Goal: Task Accomplishment & Management: Complete application form

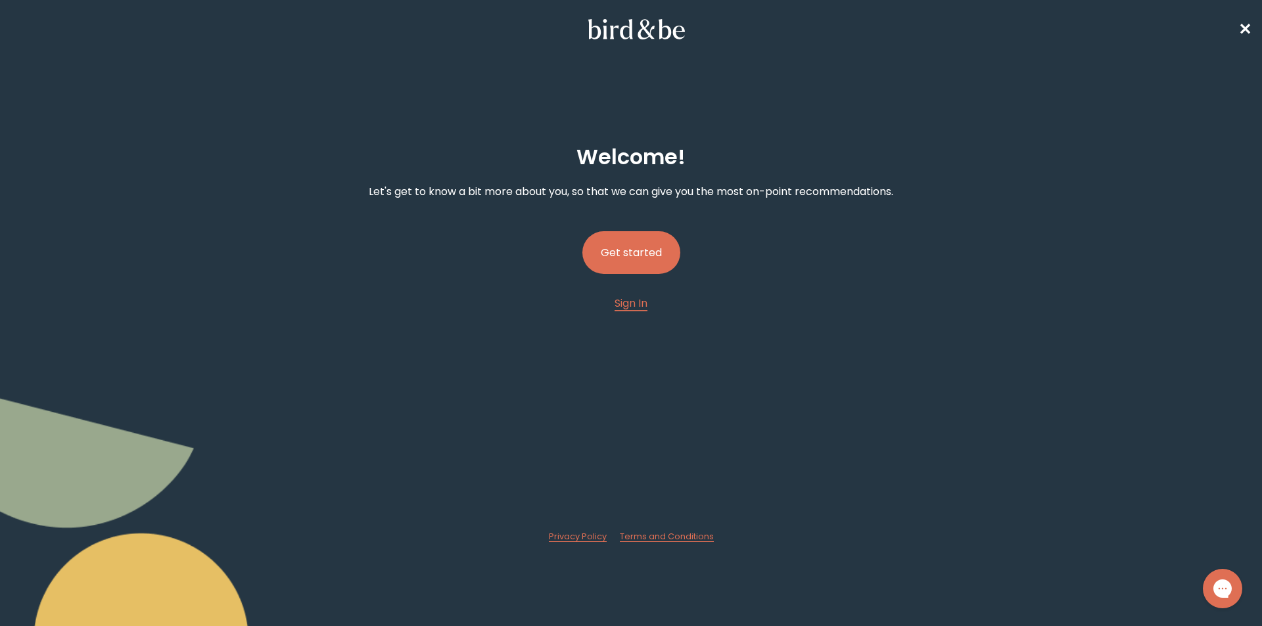
click at [641, 248] on button "Get started" at bounding box center [631, 252] width 98 height 43
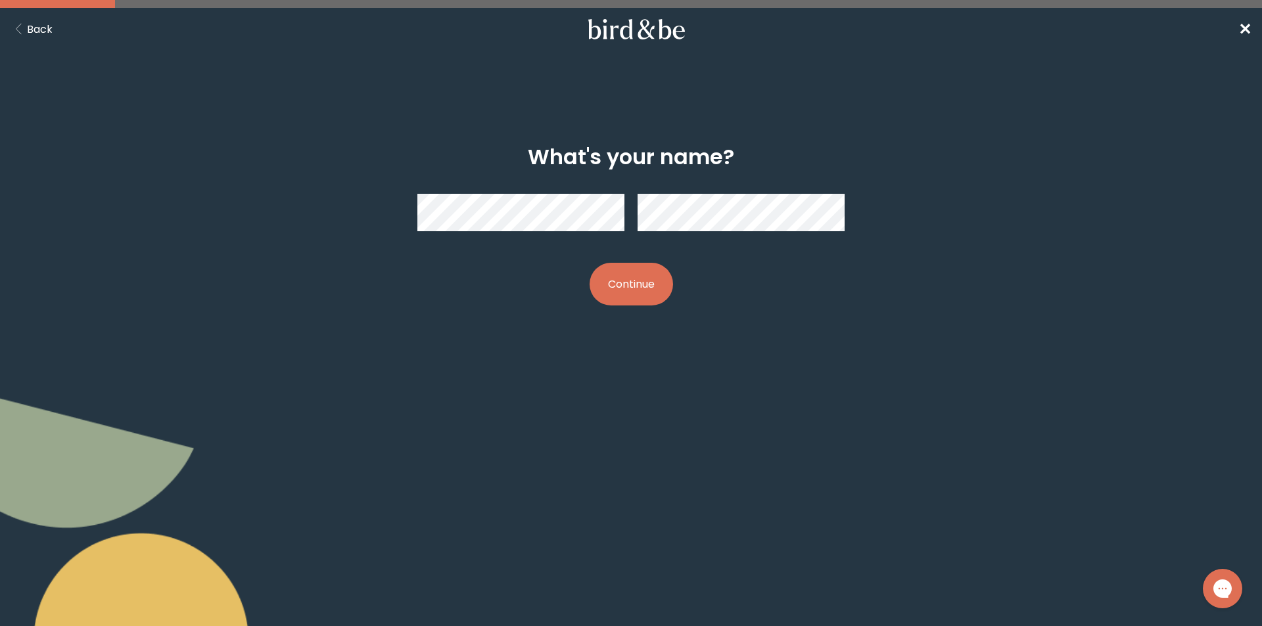
click at [623, 289] on button "Continue" at bounding box center [631, 284] width 83 height 43
click at [643, 287] on button "Continue" at bounding box center [631, 284] width 83 height 43
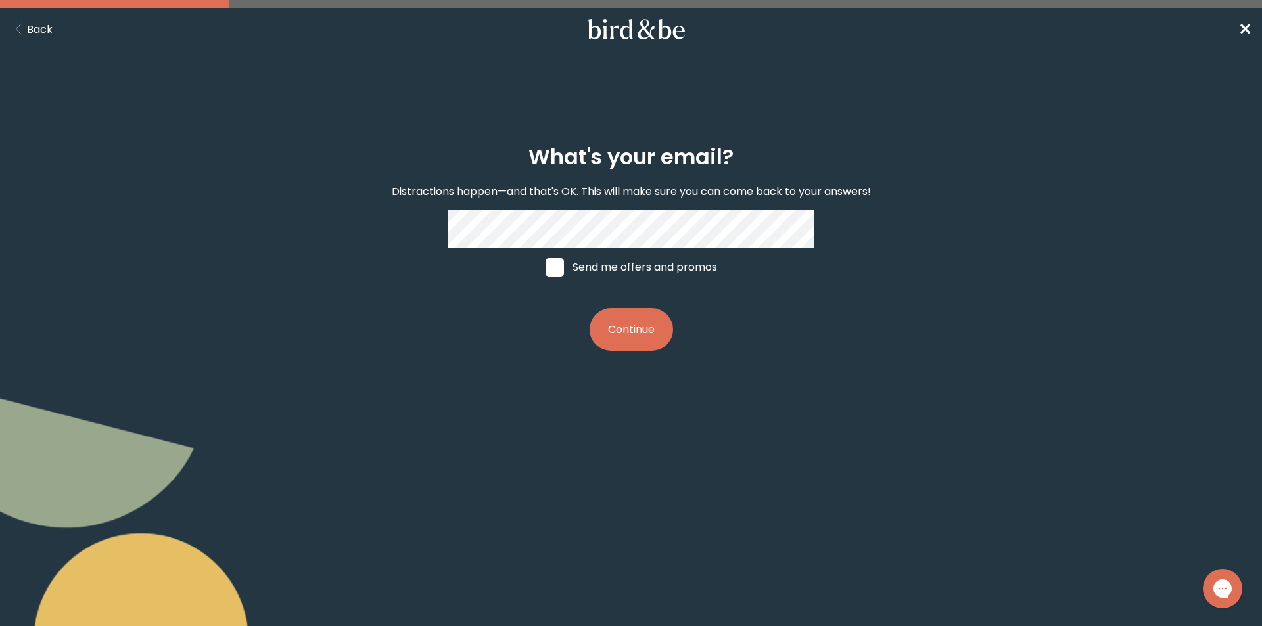
click at [620, 324] on button "Continue" at bounding box center [631, 329] width 83 height 43
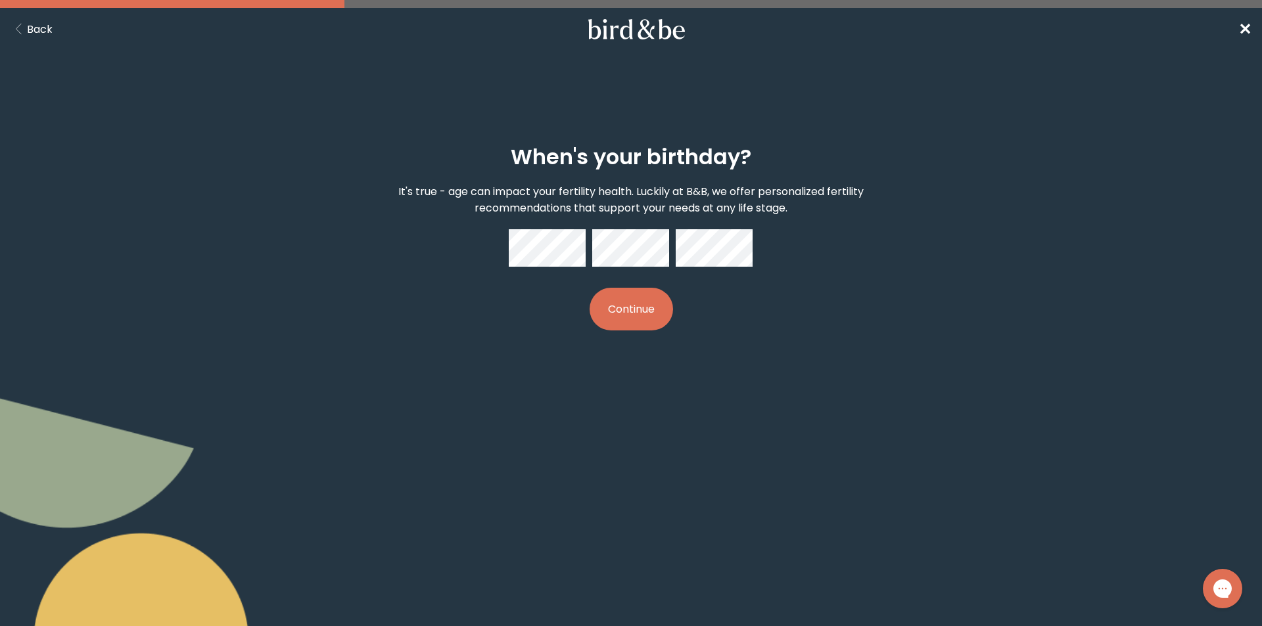
click at [643, 300] on button "Continue" at bounding box center [631, 309] width 83 height 43
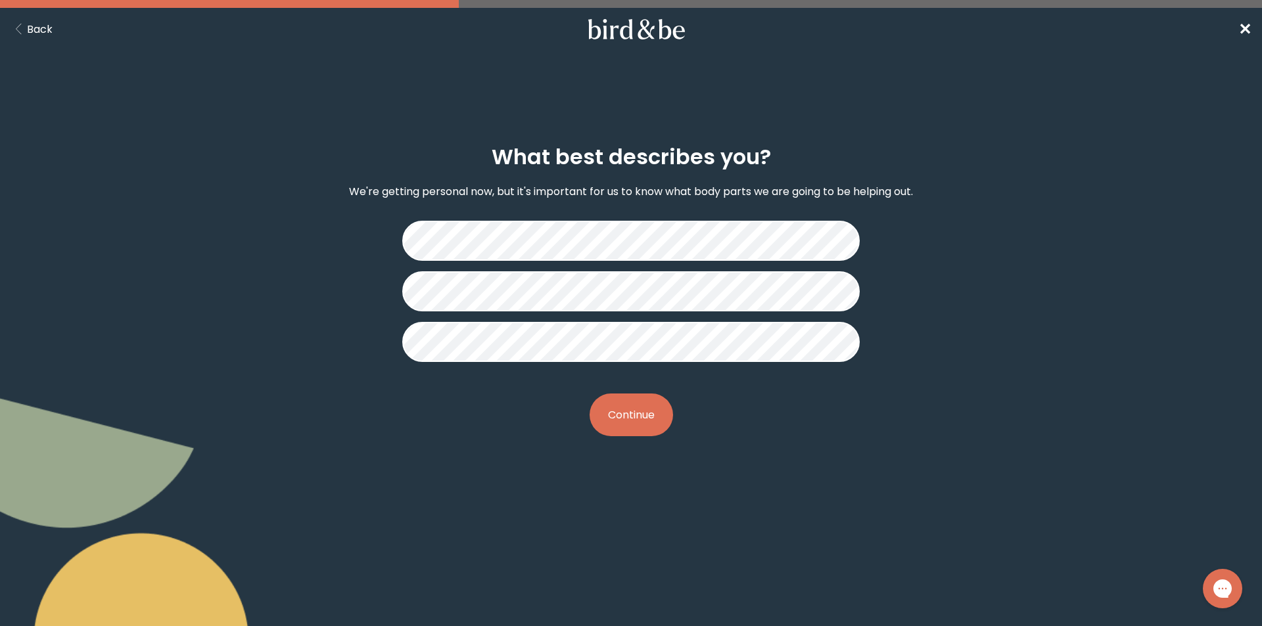
click at [643, 406] on button "Continue" at bounding box center [631, 415] width 83 height 43
click at [638, 414] on button "Continue" at bounding box center [631, 415] width 83 height 43
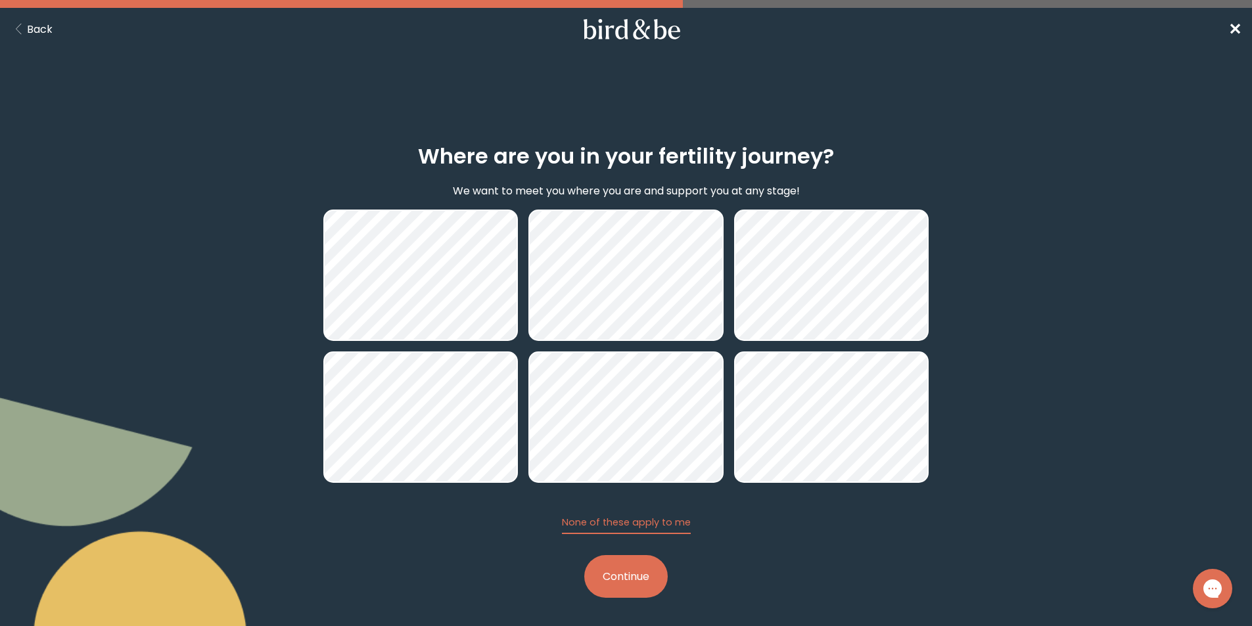
click at [638, 582] on button "Continue" at bounding box center [625, 576] width 83 height 43
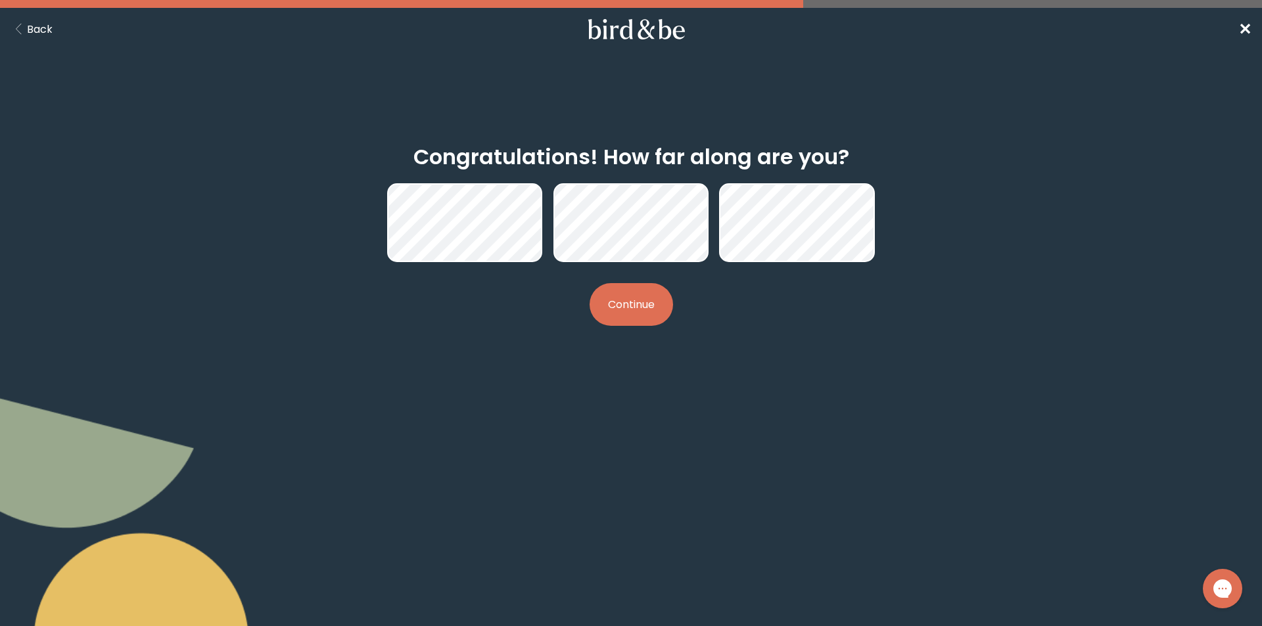
click at [633, 309] on button "Continue" at bounding box center [631, 304] width 83 height 43
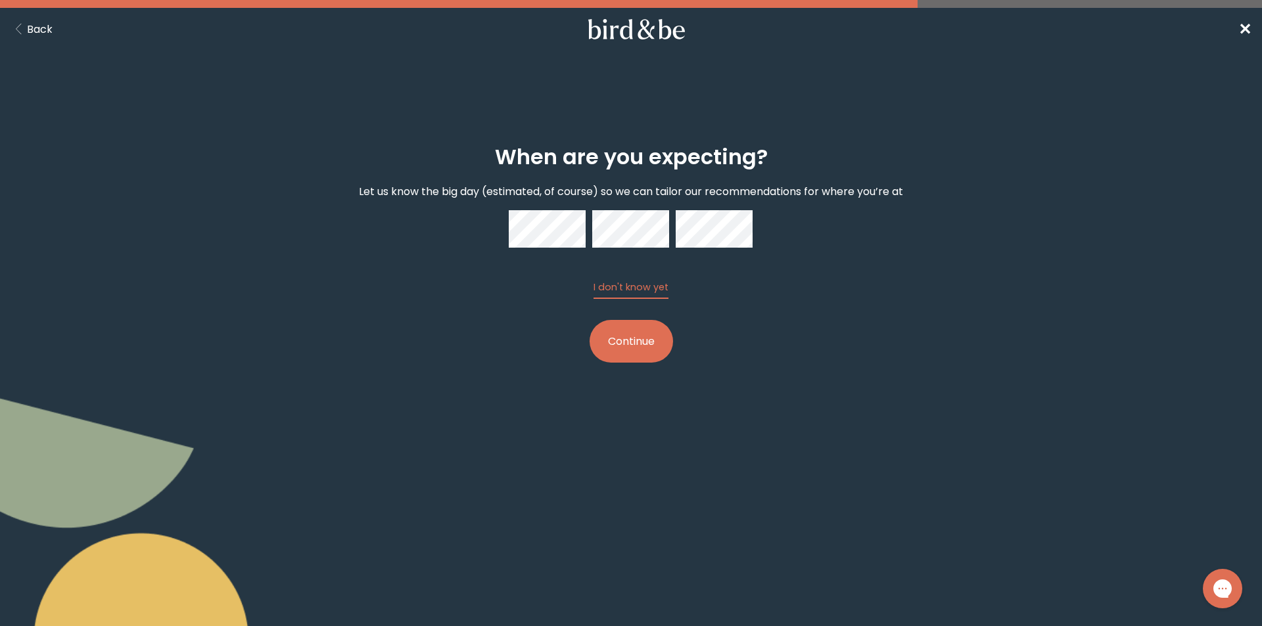
click at [654, 340] on button "Continue" at bounding box center [631, 341] width 83 height 43
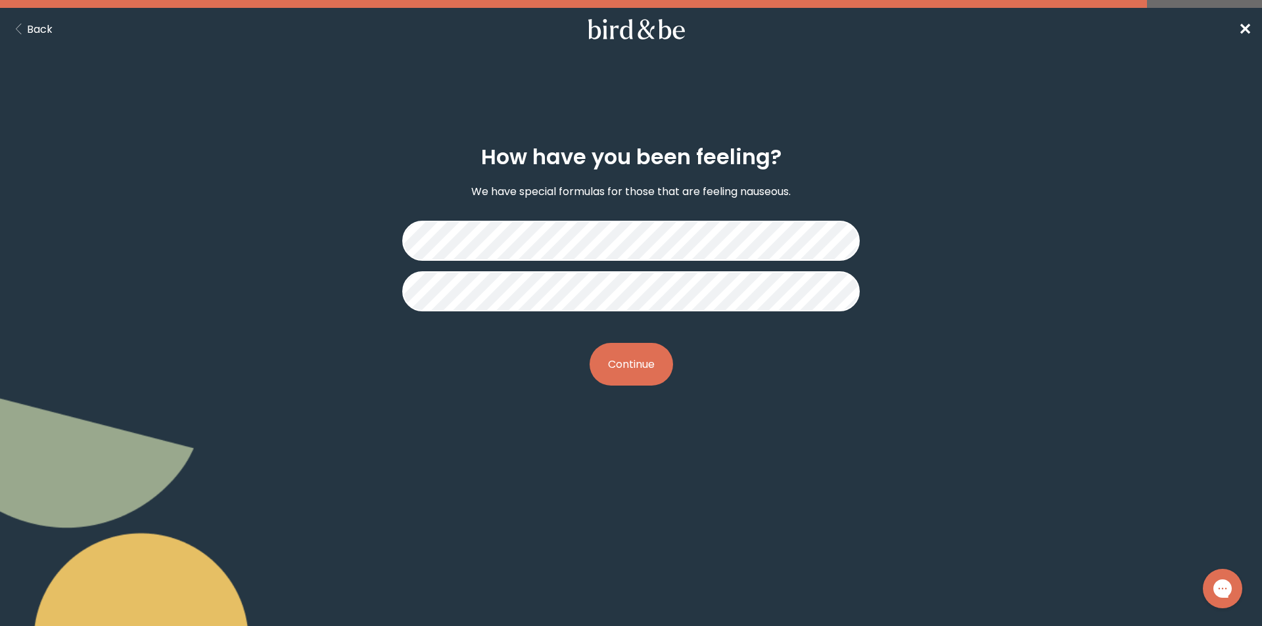
click at [642, 365] on button "Continue" at bounding box center [631, 364] width 83 height 43
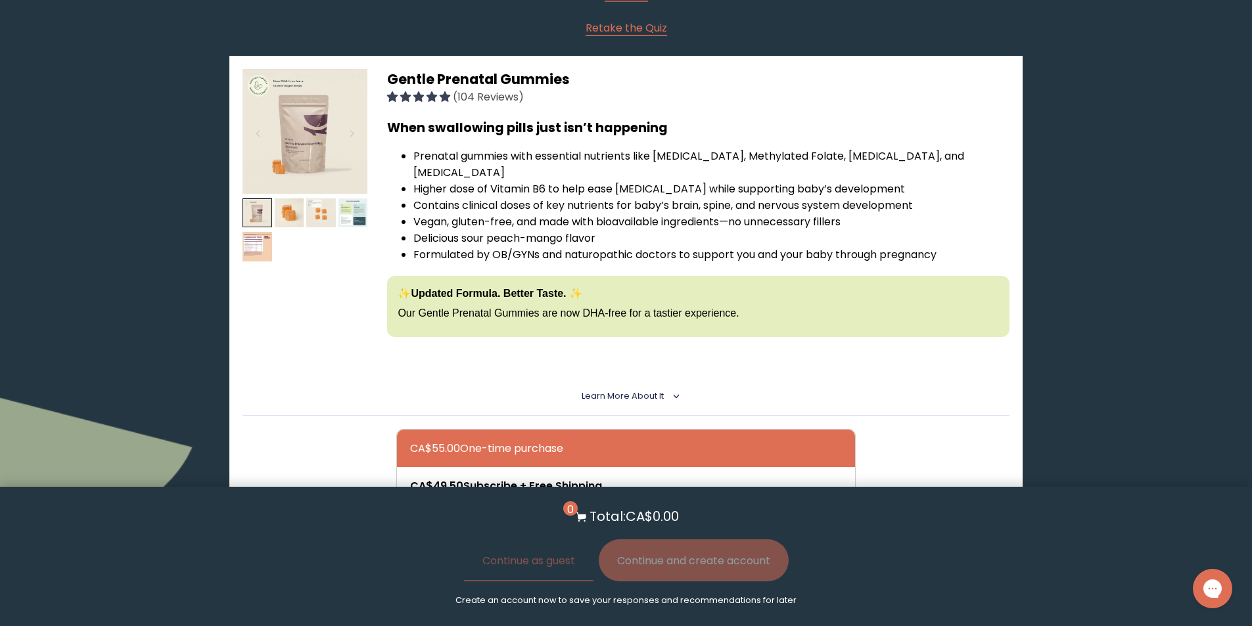
scroll to position [131, 0]
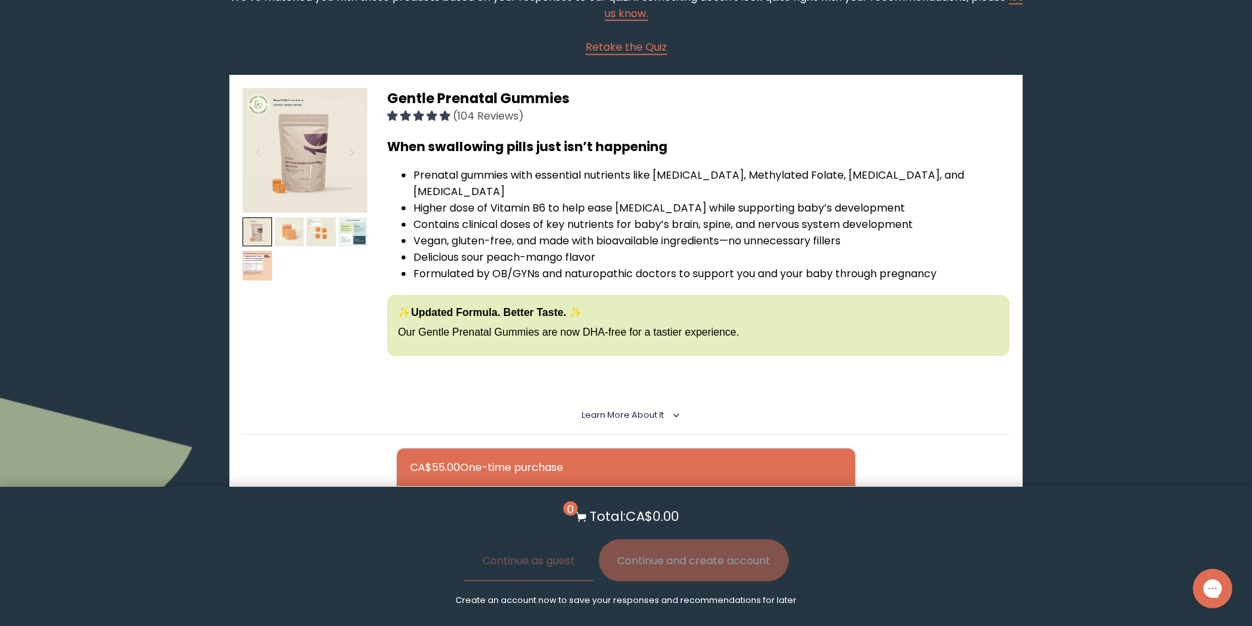
click at [292, 225] on img at bounding box center [290, 233] width 30 height 30
click at [319, 227] on img at bounding box center [321, 233] width 30 height 30
click at [348, 232] on img at bounding box center [353, 233] width 30 height 30
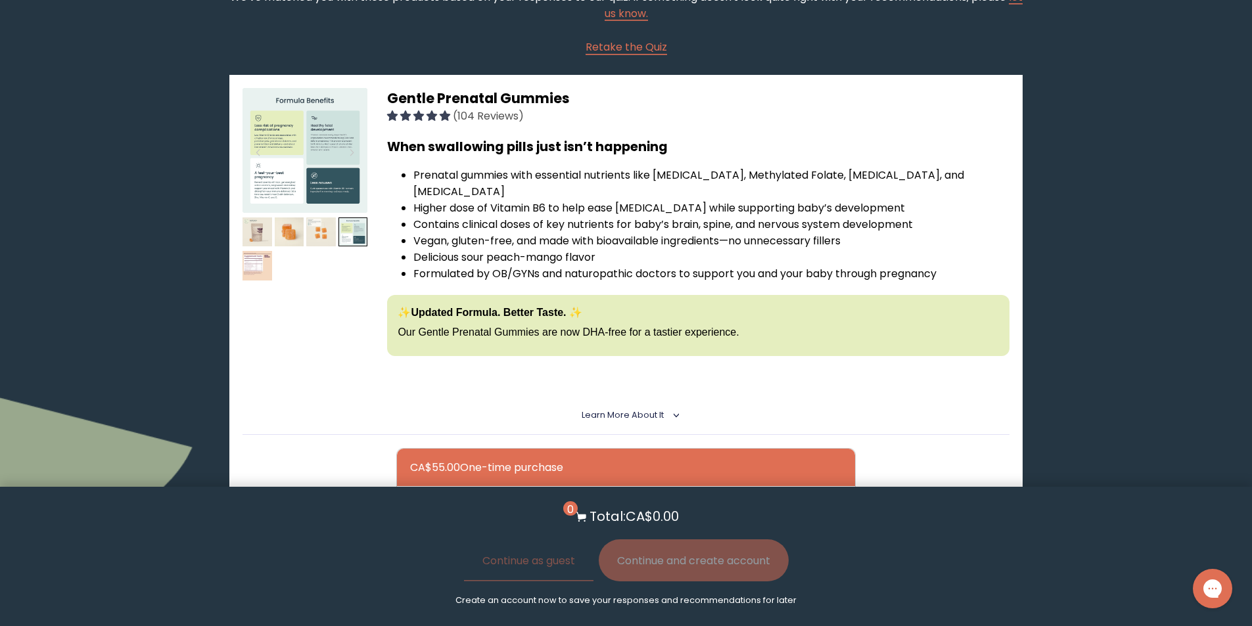
click at [259, 267] on img at bounding box center [258, 266] width 30 height 30
click at [257, 269] on img at bounding box center [258, 266] width 30 height 30
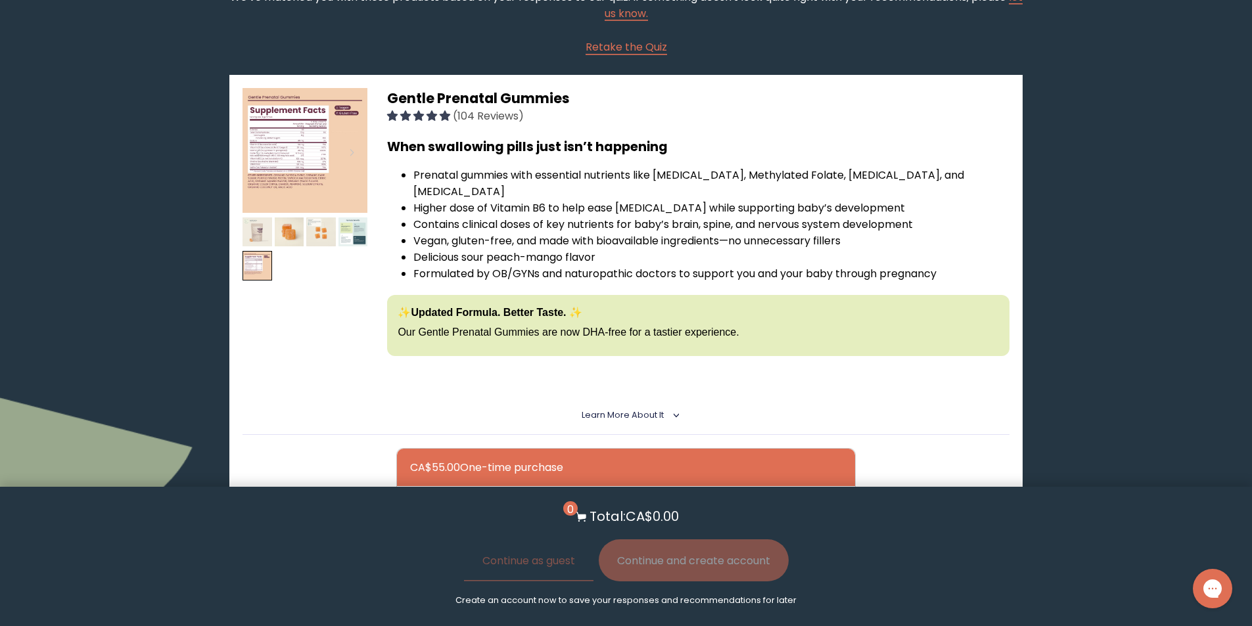
click at [256, 229] on img at bounding box center [258, 233] width 30 height 30
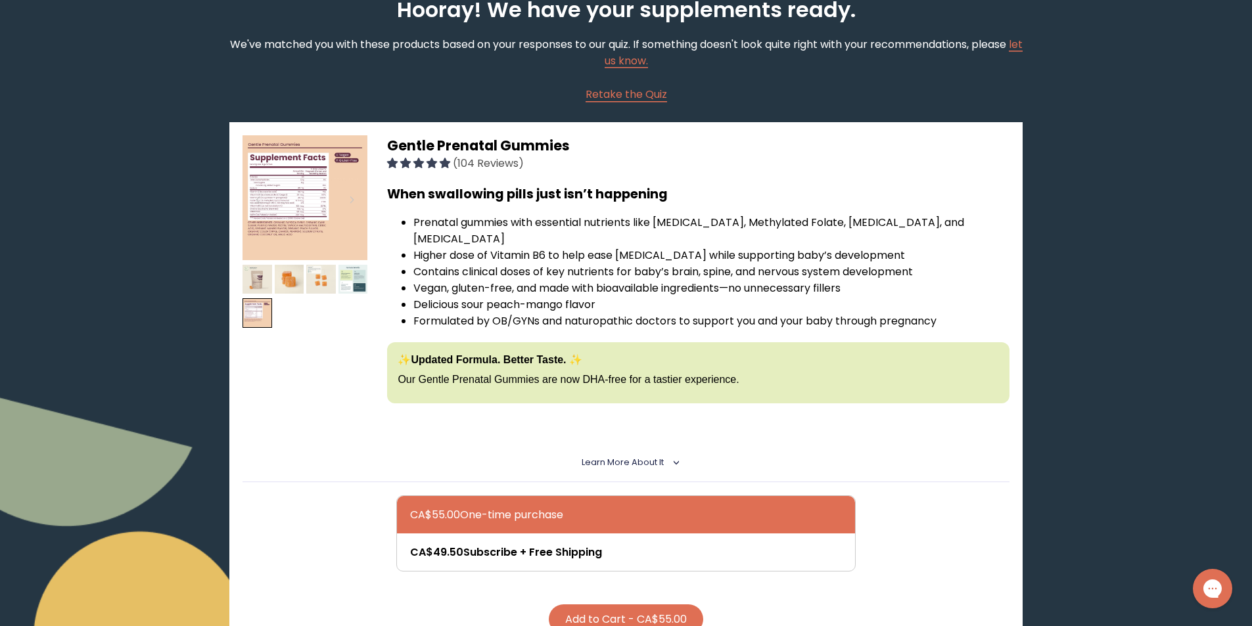
scroll to position [0, 0]
